Goal: Information Seeking & Learning: Find specific fact

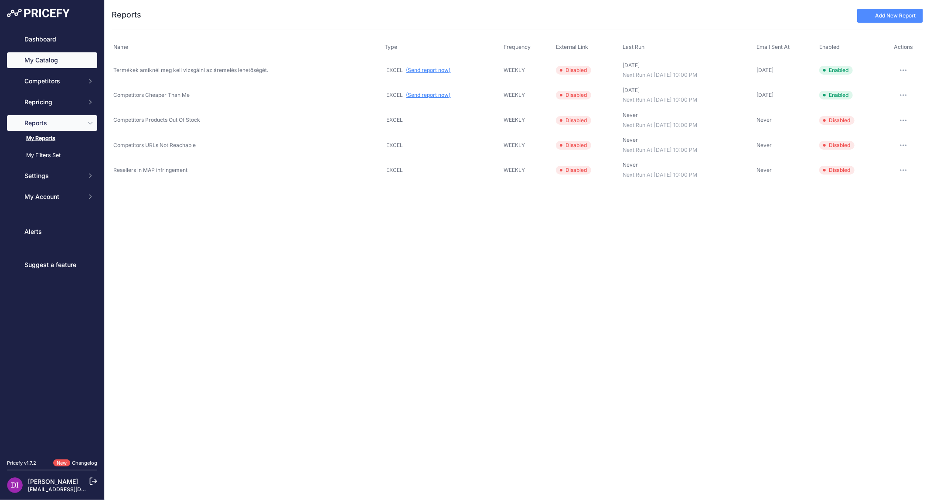
click at [54, 62] on link "My Catalog" at bounding box center [52, 60] width 90 height 16
click at [58, 66] on link "My Catalog" at bounding box center [52, 60] width 90 height 16
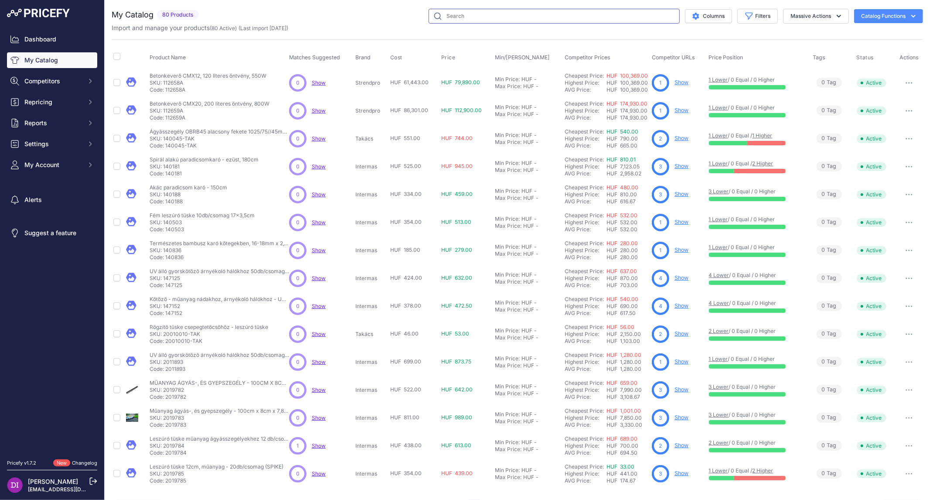
click at [455, 15] on input "text" at bounding box center [553, 16] width 251 height 15
type input "eresz"
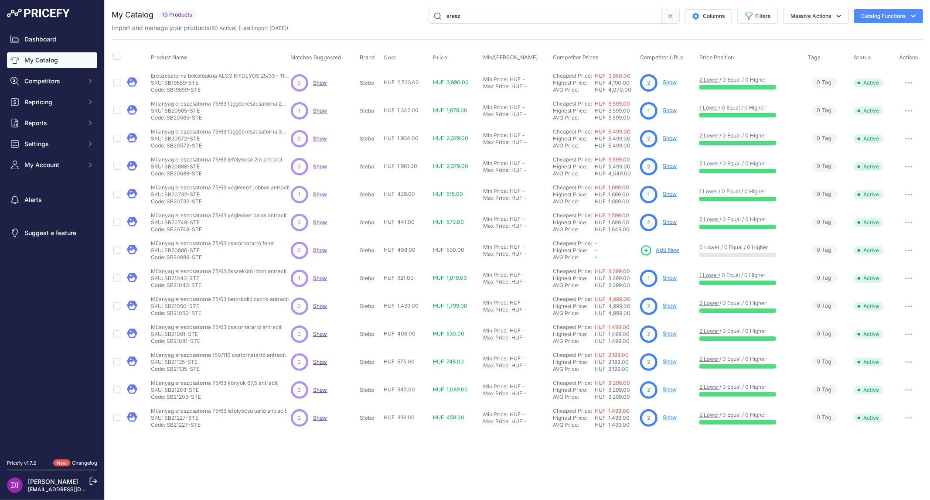
drag, startPoint x: 405, startPoint y: 139, endPoint x: 456, endPoint y: 137, distance: 50.2
click at [456, 137] on tr "Műanyag ereszcsatorna 75/63 függőereszcsatorna 3m antracit" at bounding box center [517, 139] width 811 height 28
click at [456, 150] on td "HUF 2,329.00" at bounding box center [457, 139] width 50 height 28
drag, startPoint x: 388, startPoint y: 111, endPoint x: 405, endPoint y: 119, distance: 18.9
click at [405, 111] on span "HUF 1,342.00" at bounding box center [401, 110] width 35 height 7
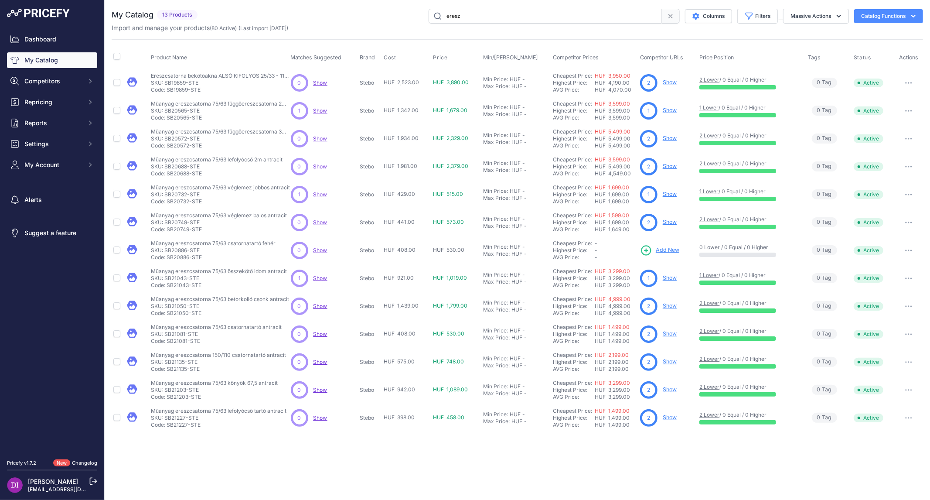
click at [405, 120] on td "HUF 1,342.00" at bounding box center [406, 111] width 49 height 28
drag, startPoint x: 387, startPoint y: 109, endPoint x: 417, endPoint y: 111, distance: 30.2
click at [417, 110] on span "HUF 1,342.00" at bounding box center [401, 110] width 35 height 7
click at [408, 109] on span "HUF 1,342.00" at bounding box center [401, 110] width 35 height 7
drag, startPoint x: 384, startPoint y: 107, endPoint x: 401, endPoint y: 108, distance: 17.4
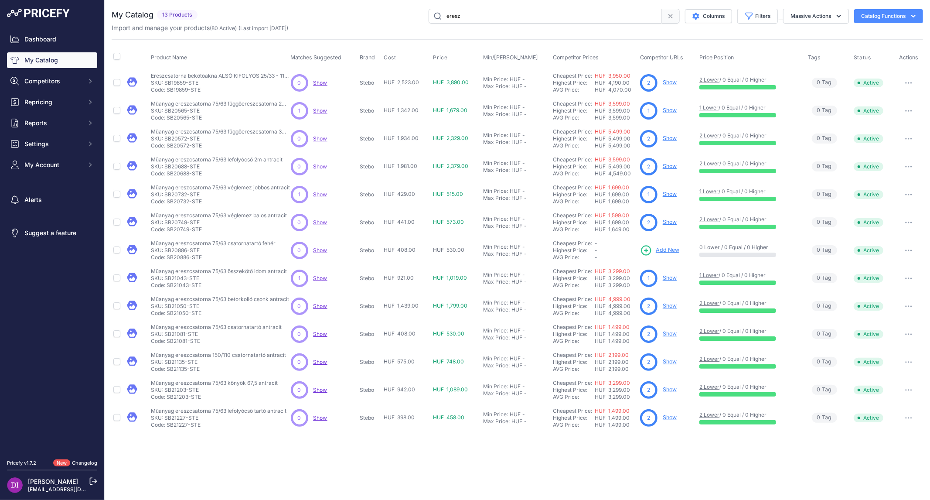
click at [401, 108] on span "HUF 1,342.00" at bounding box center [401, 110] width 35 height 7
click at [409, 119] on td "HUF 1,342.00" at bounding box center [406, 111] width 49 height 28
drag, startPoint x: 197, startPoint y: 111, endPoint x: 163, endPoint y: 110, distance: 34.0
click at [163, 110] on p "SKU: SB20565-STE" at bounding box center [220, 110] width 139 height 7
copy p "SB20565-STE"
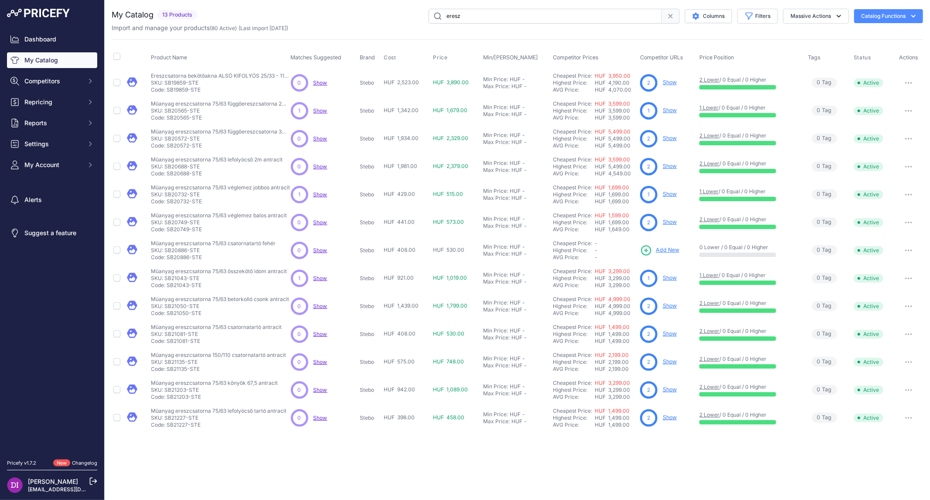
click at [179, 108] on p "SKU: SB20565-STE" at bounding box center [220, 110] width 139 height 7
drag, startPoint x: 189, startPoint y: 109, endPoint x: 166, endPoint y: 109, distance: 23.1
click at [166, 109] on p "SKU: SB20565-STE" at bounding box center [220, 110] width 139 height 7
click at [185, 111] on p "SKU: SB20565-STE" at bounding box center [220, 110] width 139 height 7
drag, startPoint x: 204, startPoint y: 110, endPoint x: 166, endPoint y: 108, distance: 37.5
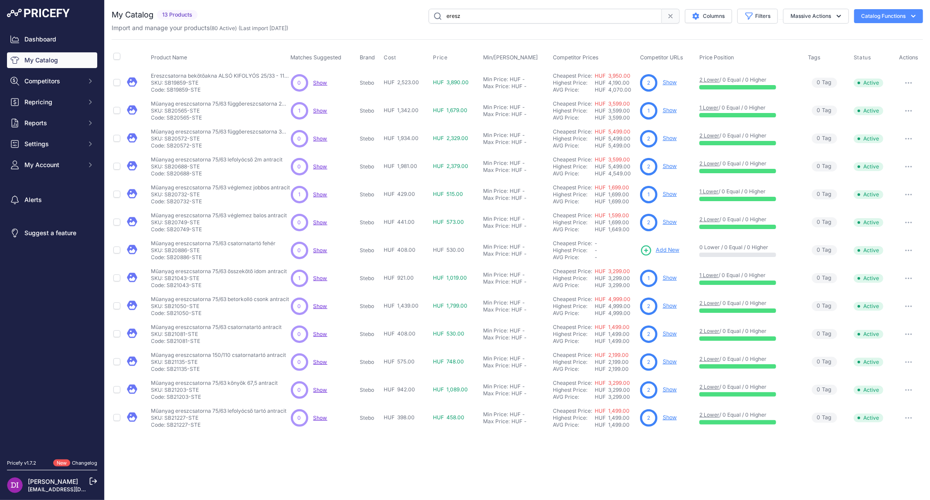
click at [166, 108] on p "SKU: SB20565-STE" at bounding box center [220, 110] width 139 height 7
copy p "SB20565-STE"
click at [186, 110] on p "SKU: SB20565-STE" at bounding box center [220, 110] width 139 height 7
drag, startPoint x: 199, startPoint y: 110, endPoint x: 165, endPoint y: 109, distance: 34.0
click at [165, 109] on p "SKU: SB20565-STE" at bounding box center [220, 110] width 139 height 7
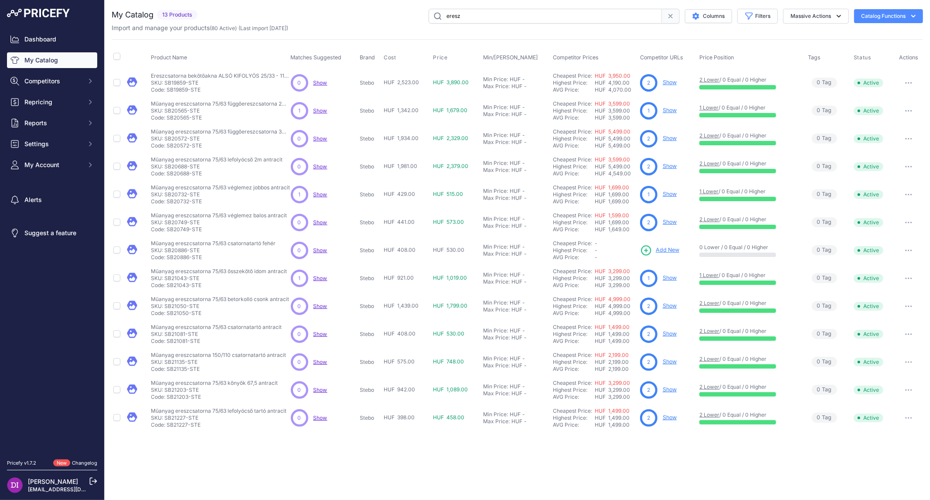
copy p "SB20565-STE"
drag, startPoint x: 200, startPoint y: 136, endPoint x: 165, endPoint y: 137, distance: 34.9
click at [165, 137] on p "SKU: SB20572-STE" at bounding box center [220, 138] width 139 height 7
copy p "SB20572-STE"
drag, startPoint x: 202, startPoint y: 165, endPoint x: 166, endPoint y: 167, distance: 36.7
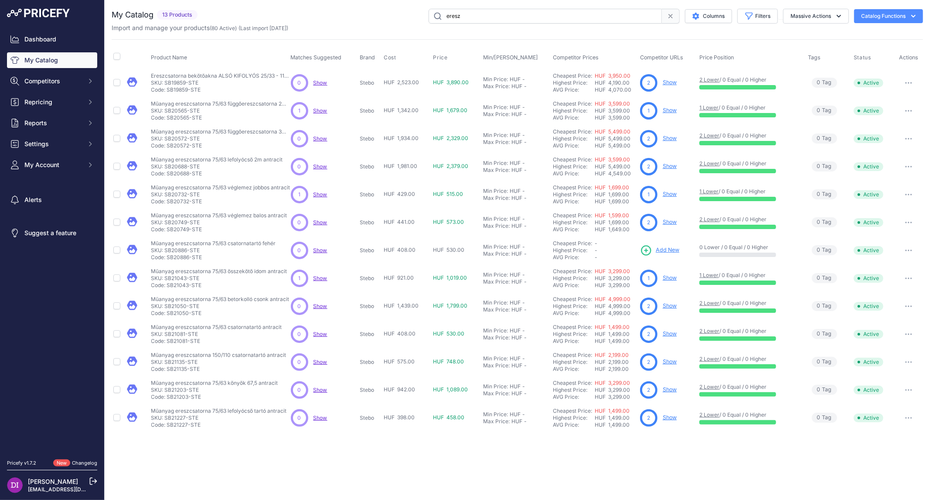
click at [166, 167] on p "SKU: SB20688-STE" at bounding box center [217, 166] width 132 height 7
copy p "SB20688-STE"
drag, startPoint x: 202, startPoint y: 194, endPoint x: 166, endPoint y: 195, distance: 36.2
click at [166, 195] on p "SKU: SB20732-STE" at bounding box center [220, 194] width 139 height 7
copy p "SB20732-STE"
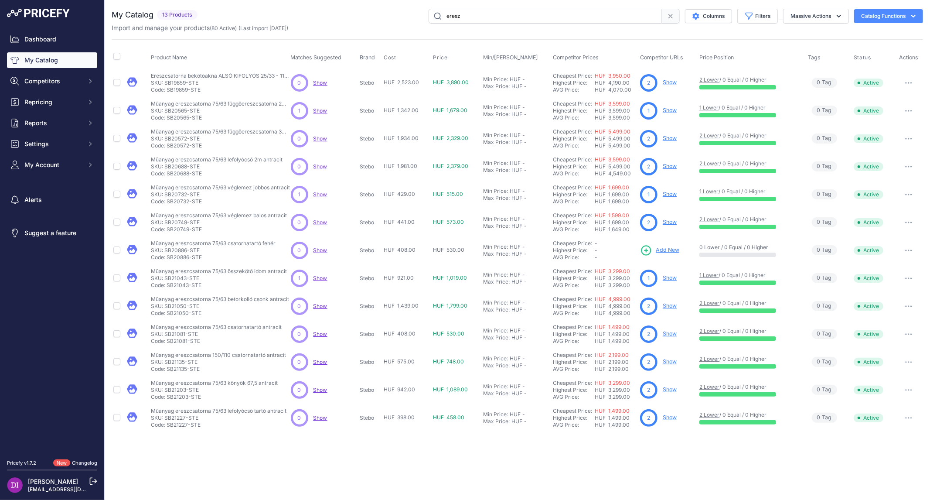
drag, startPoint x: 196, startPoint y: 221, endPoint x: 164, endPoint y: 221, distance: 32.3
click at [164, 221] on p "SKU: SB20749-STE" at bounding box center [219, 222] width 136 height 7
copy p "SB20749-STE"
click at [184, 251] on p "SKU: SB20886-STE" at bounding box center [213, 250] width 125 height 7
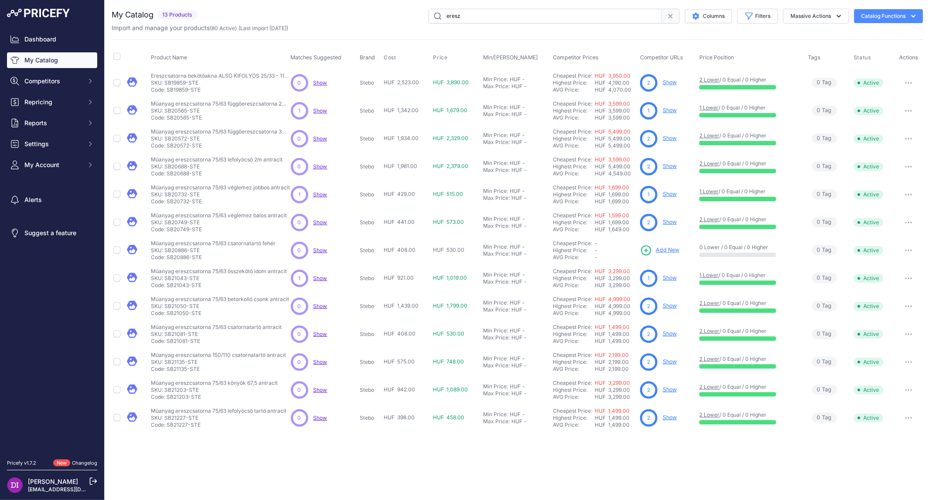
drag, startPoint x: 208, startPoint y: 278, endPoint x: 165, endPoint y: 278, distance: 43.2
click at [165, 278] on p "SKU: SB21043-STE" at bounding box center [219, 278] width 136 height 7
copy p "SB21043-STE"
